Goal: Find specific page/section: Find specific page/section

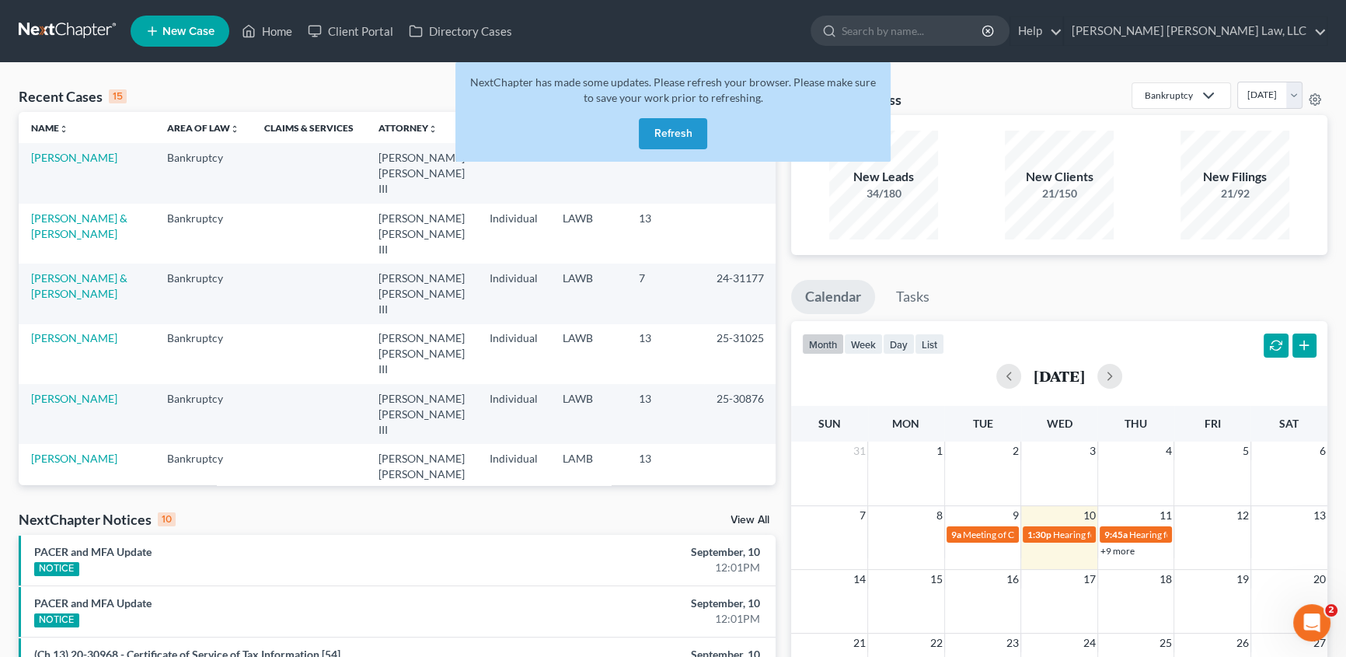
click at [674, 140] on button "Refresh" at bounding box center [673, 133] width 68 height 31
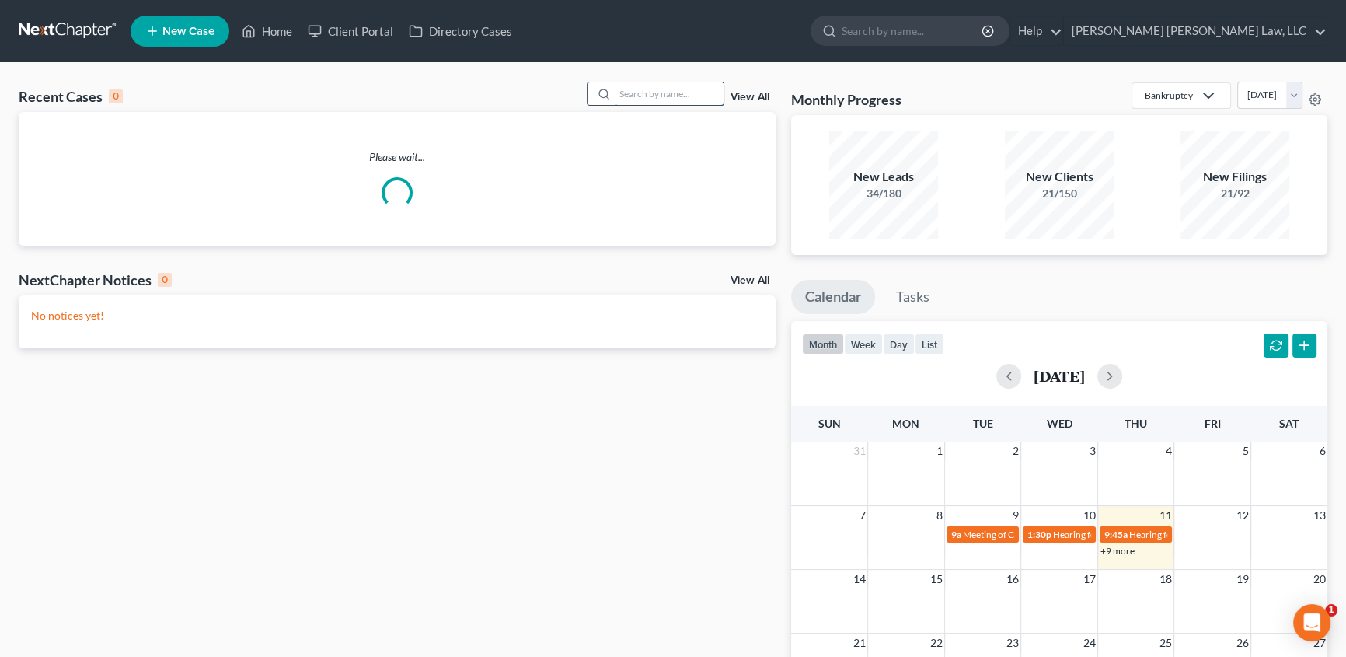
click at [643, 91] on input "search" at bounding box center [669, 93] width 109 height 23
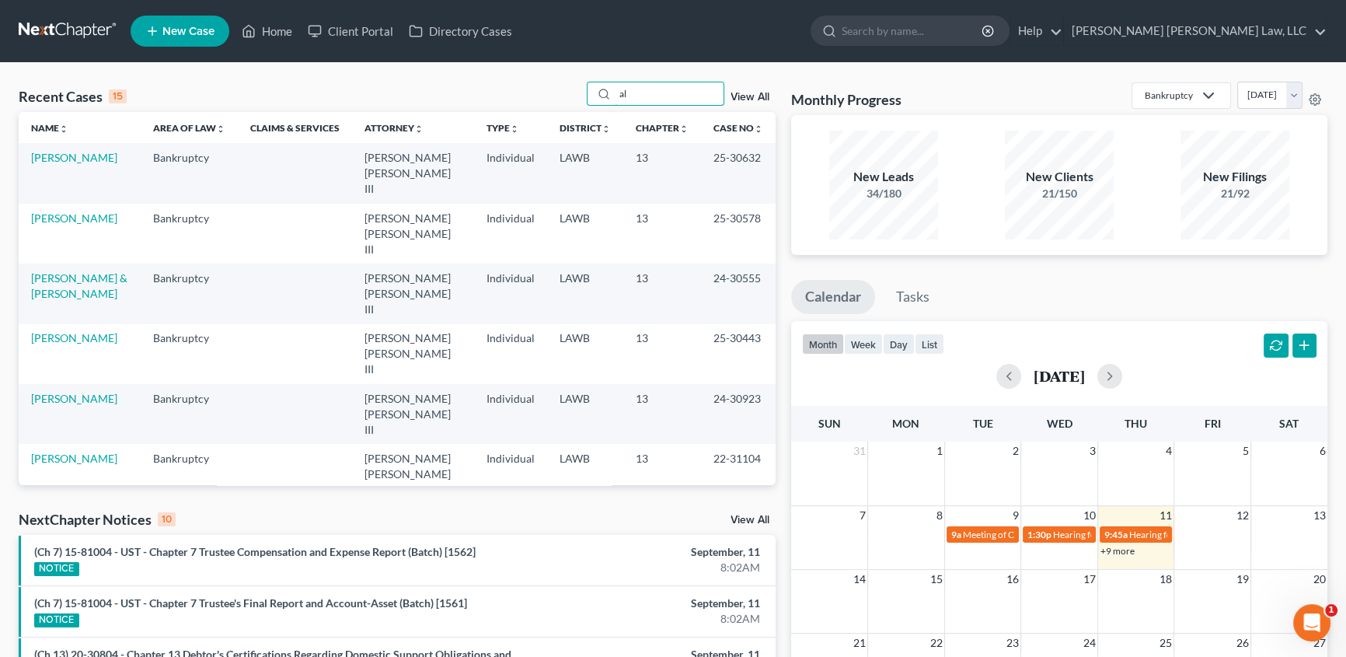
type input "a"
